Goal: Transaction & Acquisition: Purchase product/service

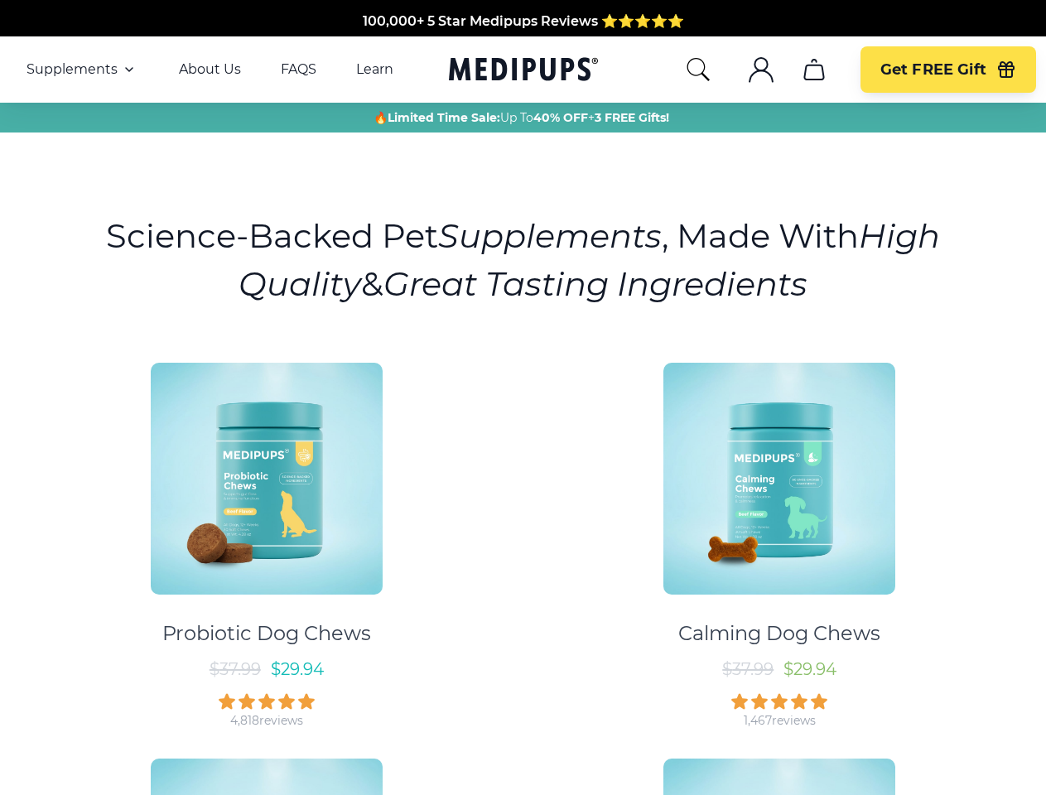
click at [523, 398] on div "Probiotic Dog Chews $ 37.99 $ 29.94 4,818 reviews Calming Dog Chews $ 37.99 $ 2…" at bounding box center [523, 736] width 1027 height 777
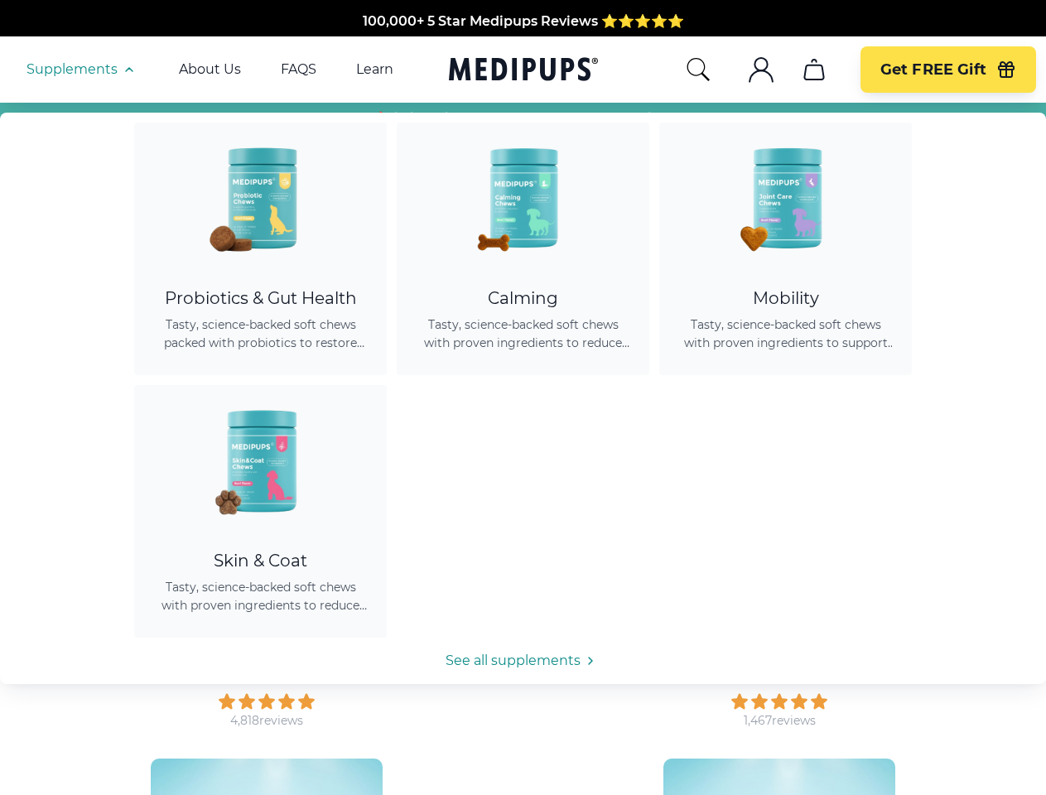
click at [82, 70] on span "Supplements" at bounding box center [72, 69] width 91 height 17
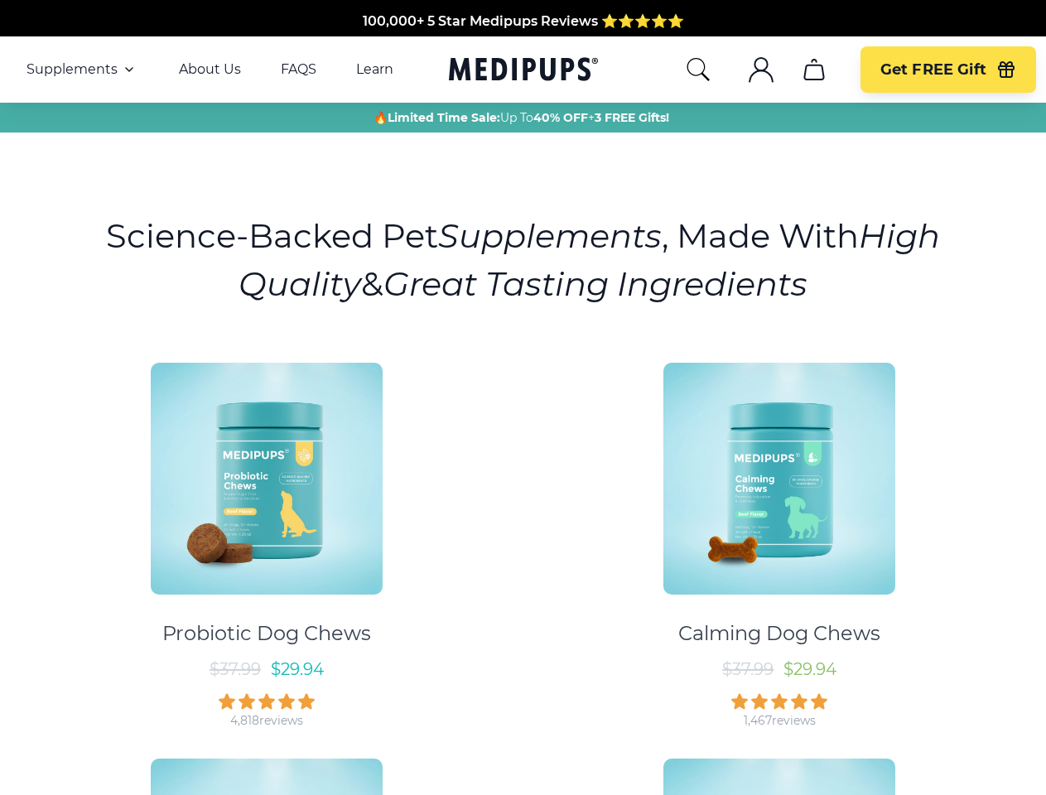
click at [128, 70] on icon "button" at bounding box center [129, 70] width 20 height 20
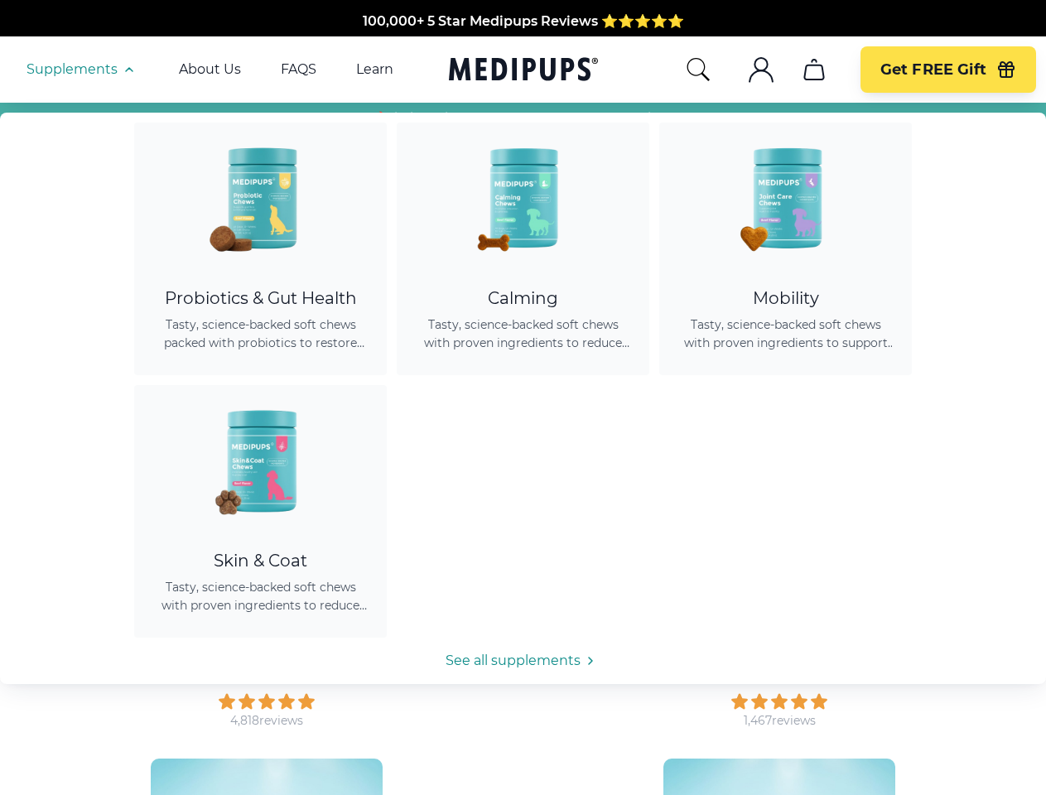
click at [698, 70] on icon "search" at bounding box center [698, 69] width 27 height 27
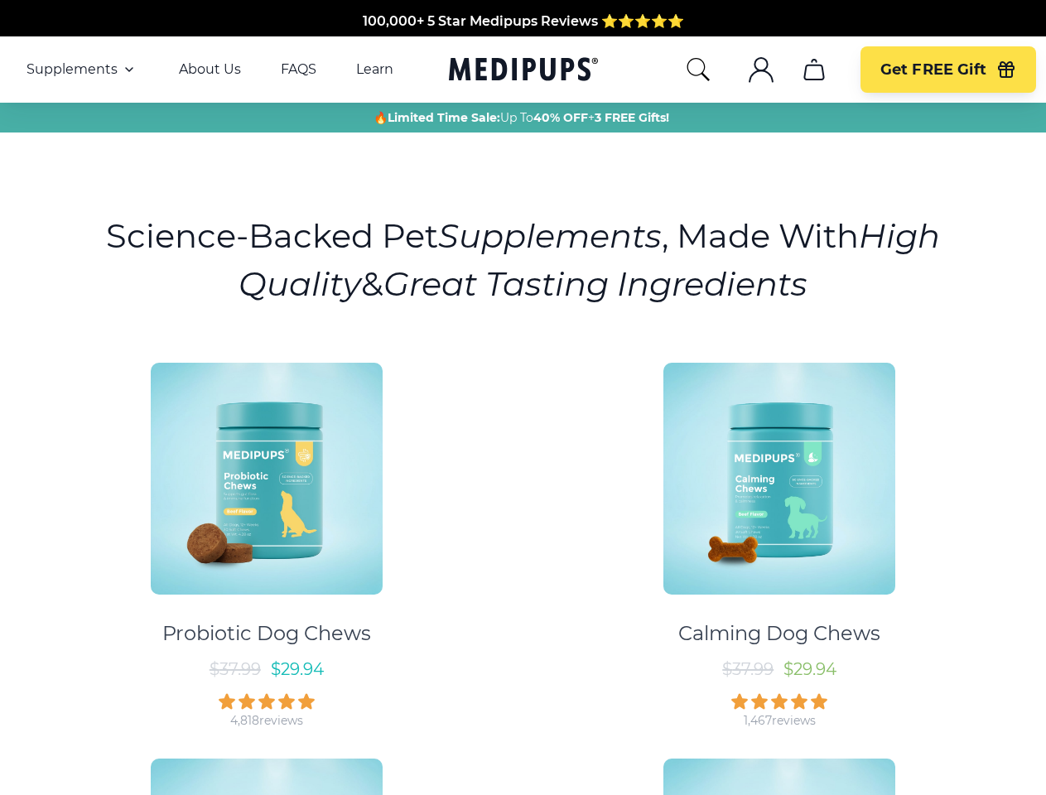
click at [761, 70] on icon ".cls-1{fill:none;stroke:currentColor;stroke-miterlimit:10;stroke-width:1.5px;}" at bounding box center [761, 69] width 27 height 27
click at [814, 70] on icon "cart" at bounding box center [814, 69] width 27 height 27
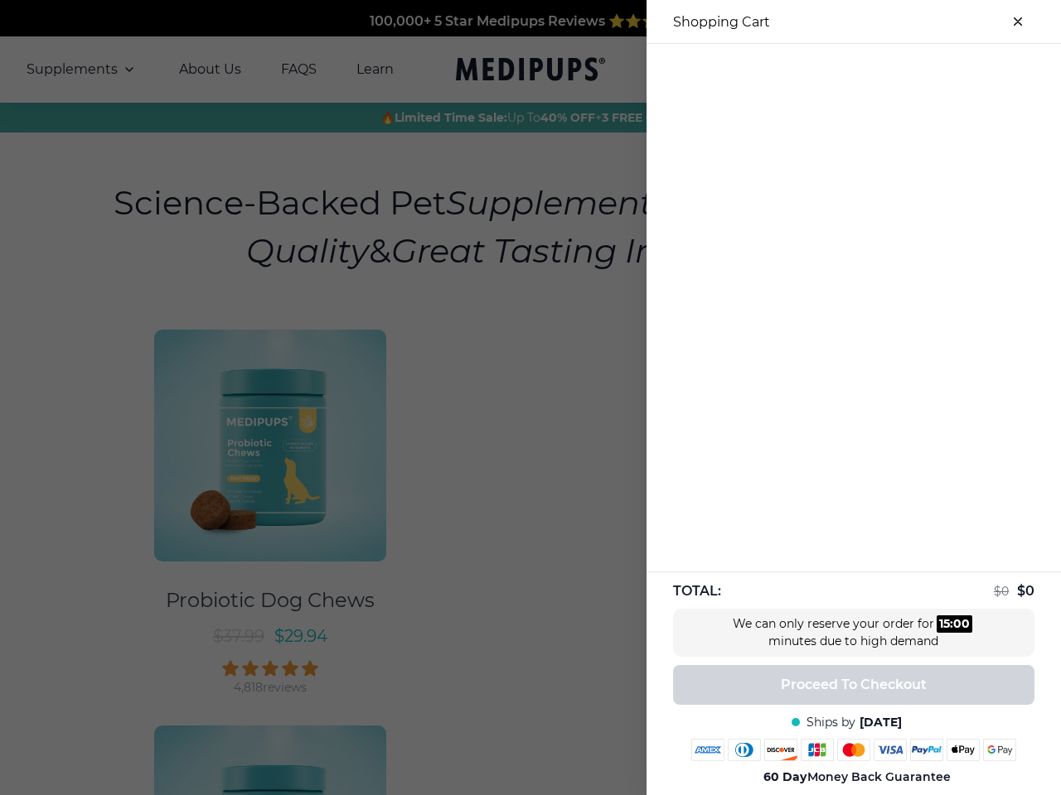
click at [814, 70] on div at bounding box center [853, 57] width 414 height 27
click at [948, 70] on div at bounding box center [853, 57] width 414 height 27
